Goal: Task Accomplishment & Management: Manage account settings

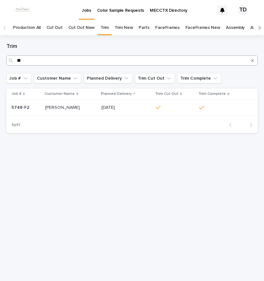
type input "*"
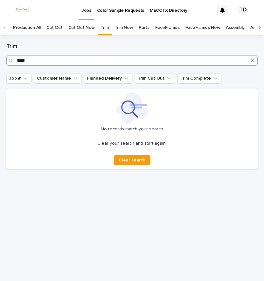
click at [240, 60] on input "****" at bounding box center [131, 61] width 251 height 10
type input "*"
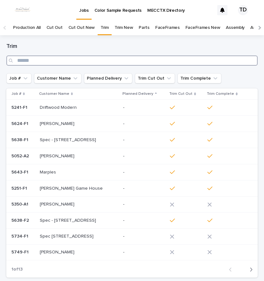
click at [92, 64] on input "Search" at bounding box center [131, 61] width 251 height 10
click at [51, 63] on input "Search" at bounding box center [131, 61] width 251 height 10
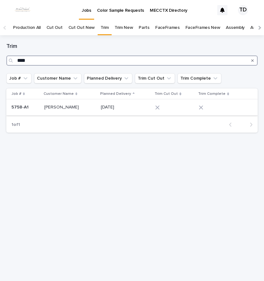
type input "****"
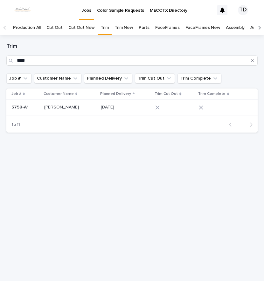
click at [162, 108] on div at bounding box center [171, 107] width 32 height 4
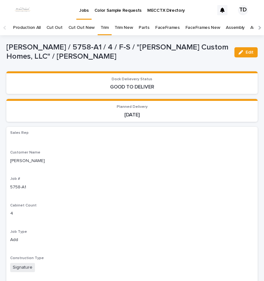
drag, startPoint x: 246, startPoint y: 49, endPoint x: 186, endPoint y: 73, distance: 65.4
click at [247, 50] on button "Edit" at bounding box center [245, 52] width 23 height 10
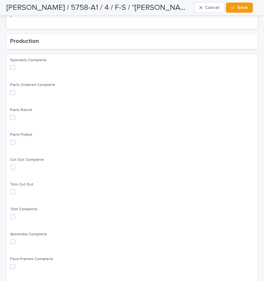
scroll to position [445, 0]
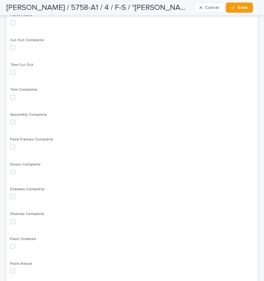
click at [12, 70] on span at bounding box center [12, 72] width 5 height 5
drag, startPoint x: 245, startPoint y: 8, endPoint x: 14, endPoint y: 31, distance: 231.7
click at [235, 8] on button "Save" at bounding box center [238, 8] width 27 height 10
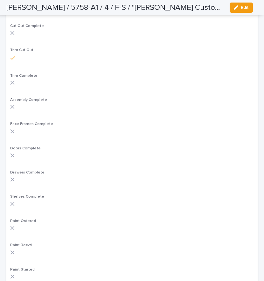
scroll to position [423, 0]
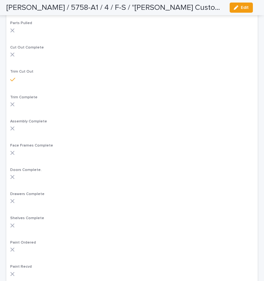
drag, startPoint x: 241, startPoint y: 9, endPoint x: 65, endPoint y: 79, distance: 189.4
click at [236, 9] on button "Edit" at bounding box center [240, 8] width 23 height 10
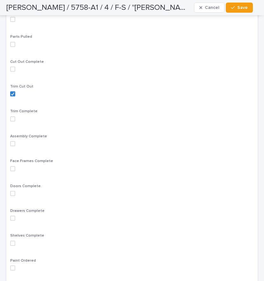
scroll to position [445, 0]
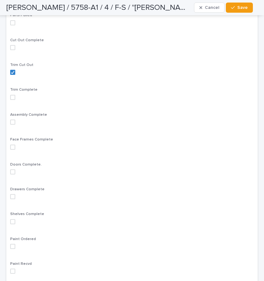
drag, startPoint x: 14, startPoint y: 86, endPoint x: 20, endPoint y: 86, distance: 6.7
click at [16, 95] on label at bounding box center [131, 97] width 243 height 5
click at [236, 1] on div "[PERSON_NAME] / 5758-A1 / 4 / F-S / "[PERSON_NAME] Custom Homes, LLC" / [PERSON…" at bounding box center [129, 7] width 246 height 15
click at [236, 7] on div "button" at bounding box center [234, 7] width 6 height 4
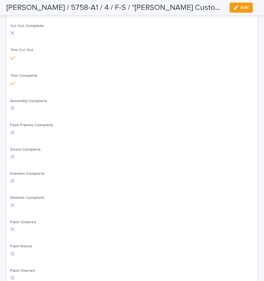
scroll to position [424, 0]
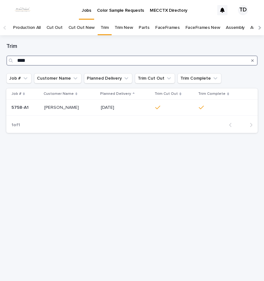
click at [37, 63] on input "****" at bounding box center [131, 61] width 251 height 10
type input "*"
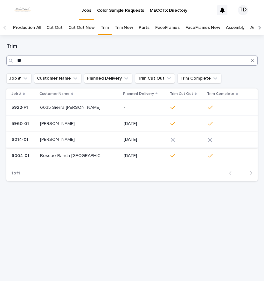
type input "**"
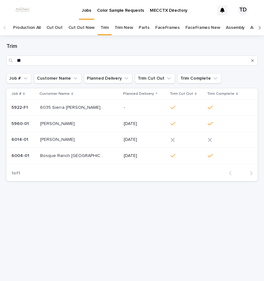
click at [170, 141] on icon at bounding box center [172, 140] width 4 height 4
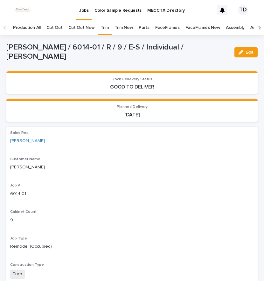
click at [245, 55] on button "Edit" at bounding box center [245, 52] width 23 height 10
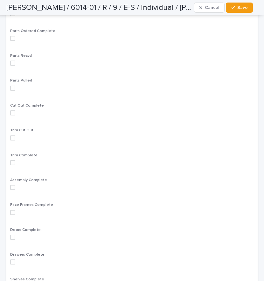
scroll to position [381, 0]
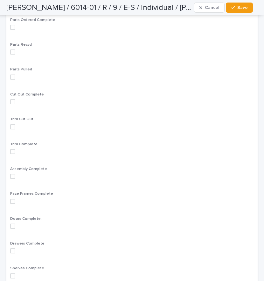
click at [13, 126] on span at bounding box center [12, 126] width 5 height 5
drag, startPoint x: 12, startPoint y: 152, endPoint x: 23, endPoint y: 144, distance: 12.5
click at [13, 151] on span at bounding box center [12, 151] width 5 height 5
drag, startPoint x: 244, startPoint y: 8, endPoint x: 201, endPoint y: 16, distance: 43.9
click at [242, 8] on span "Save" at bounding box center [242, 7] width 10 height 4
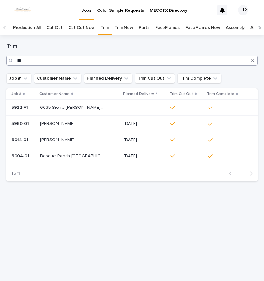
click at [51, 56] on input "**" at bounding box center [131, 61] width 251 height 10
type input "*"
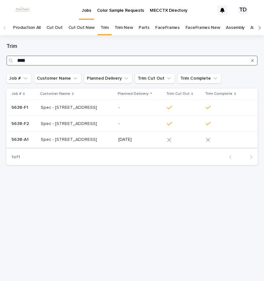
type input "****"
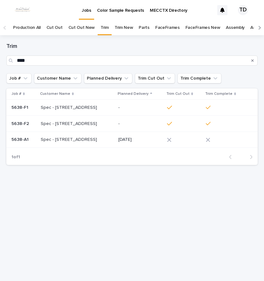
click at [167, 141] on div at bounding box center [183, 140] width 32 height 4
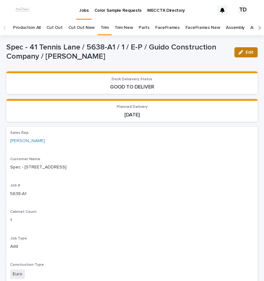
click at [245, 53] on span "Edit" at bounding box center [249, 52] width 8 height 4
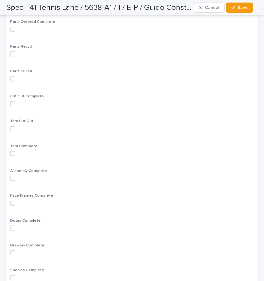
scroll to position [413, 0]
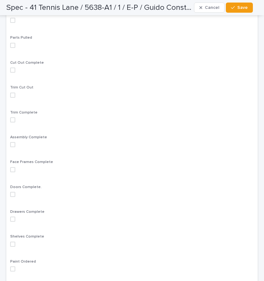
click at [15, 94] on span at bounding box center [12, 95] width 5 height 5
click at [14, 118] on span at bounding box center [12, 120] width 5 height 5
click at [244, 9] on span "Save" at bounding box center [242, 7] width 10 height 4
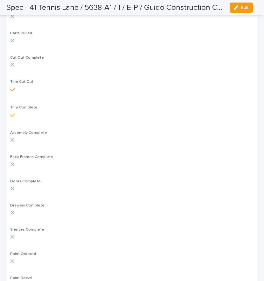
scroll to position [392, 0]
